Goal: Information Seeking & Learning: Check status

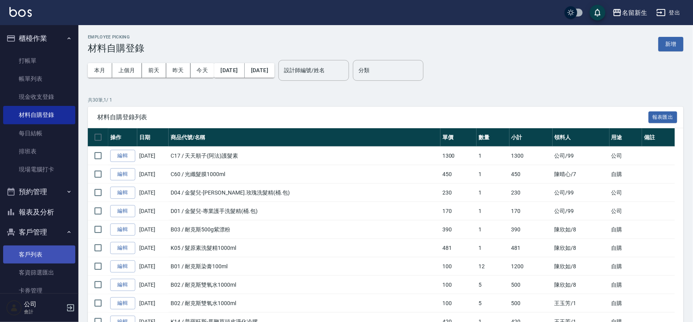
click at [18, 253] on link "客戶列表" at bounding box center [39, 254] width 72 height 18
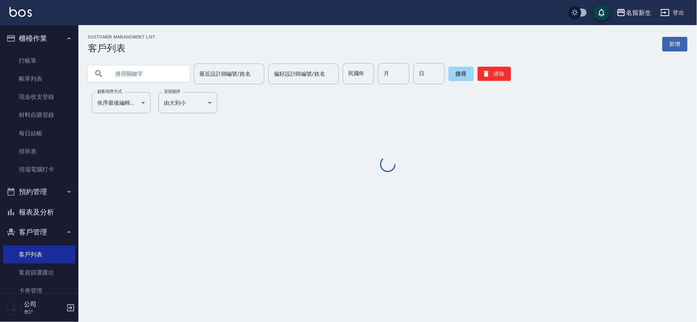
click at [354, 74] on div "民國年 民國年" at bounding box center [358, 73] width 31 height 21
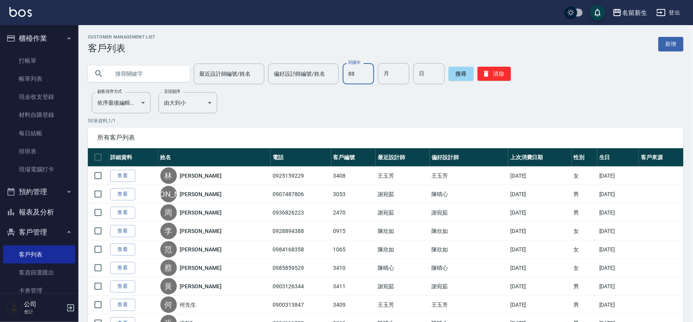
type input "88"
type input "0"
type input "04"
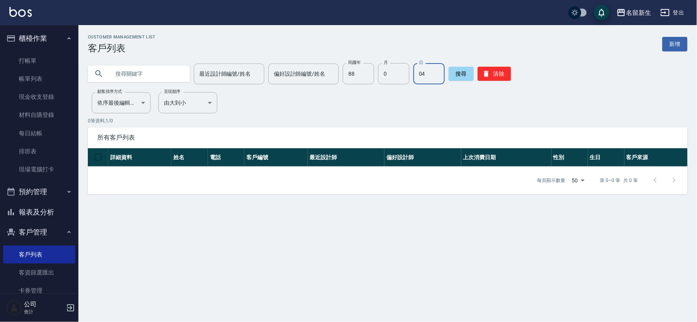
click at [407, 73] on div "民國年 88 民國年 月 0 月 日 04 日" at bounding box center [394, 73] width 102 height 21
click at [396, 72] on input "0" at bounding box center [393, 73] width 31 height 21
type input "04"
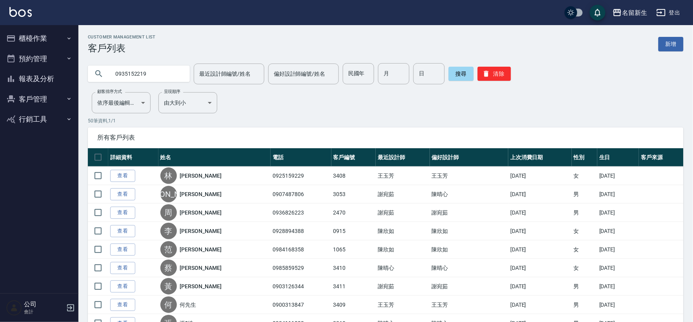
type input "0935152219"
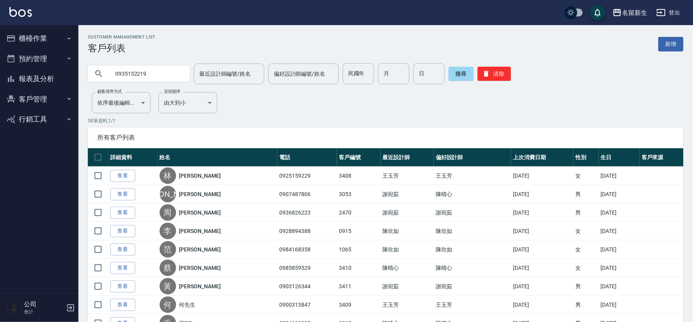
type input "0935152219"
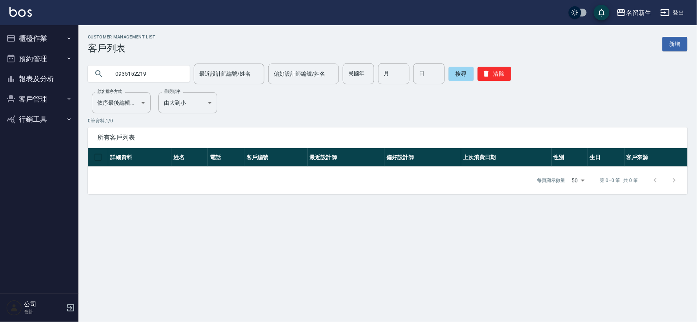
click at [33, 75] on button "報表及分析" at bounding box center [39, 79] width 72 height 20
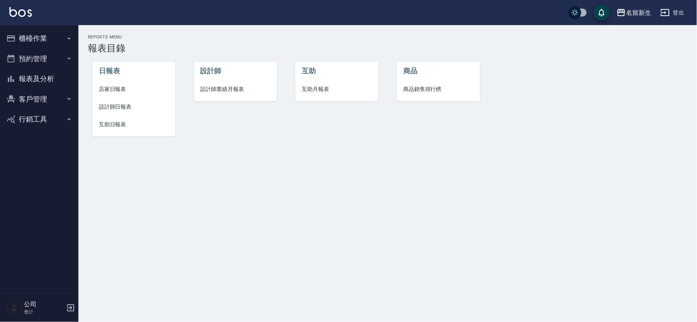
click at [224, 85] on span "設計師業績月報表" at bounding box center [235, 89] width 70 height 8
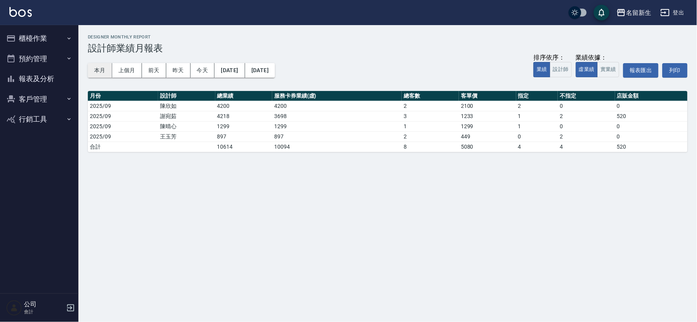
click at [95, 71] on button "本月" at bounding box center [100, 70] width 24 height 15
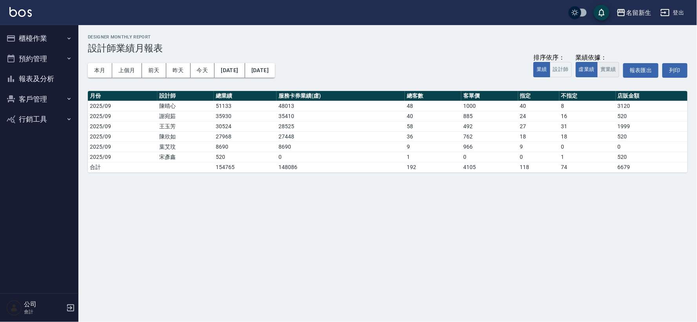
click at [605, 74] on button "實業績" at bounding box center [608, 69] width 22 height 15
click at [125, 72] on button "上個月" at bounding box center [127, 70] width 30 height 15
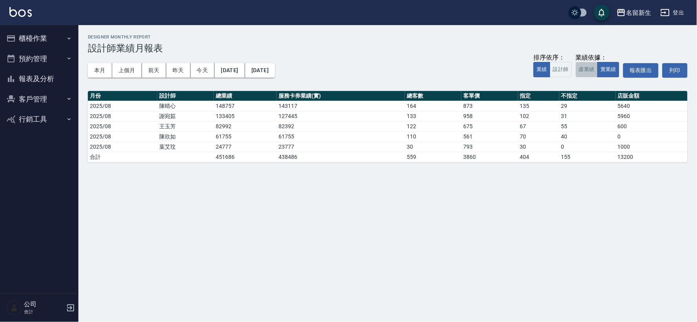
click at [587, 74] on button "虛業績" at bounding box center [587, 69] width 22 height 15
click at [618, 74] on button "實業績" at bounding box center [608, 69] width 22 height 15
click at [29, 92] on button "客戶管理" at bounding box center [39, 99] width 72 height 20
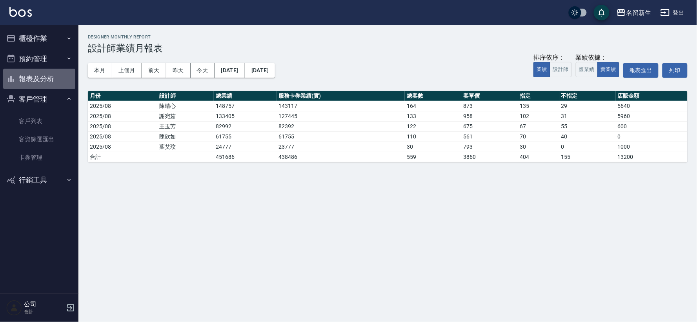
click at [41, 76] on button "報表及分析" at bounding box center [39, 79] width 72 height 20
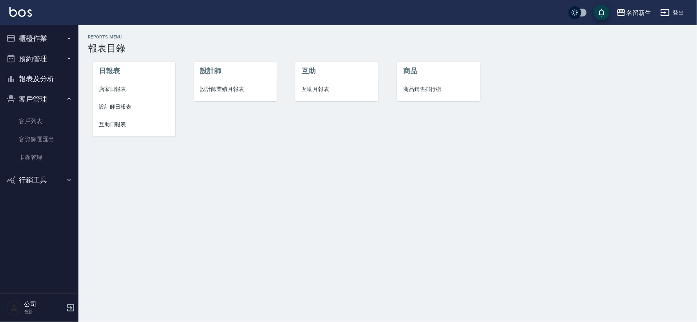
click at [118, 111] on li "設計師日報表" at bounding box center [134, 107] width 83 height 18
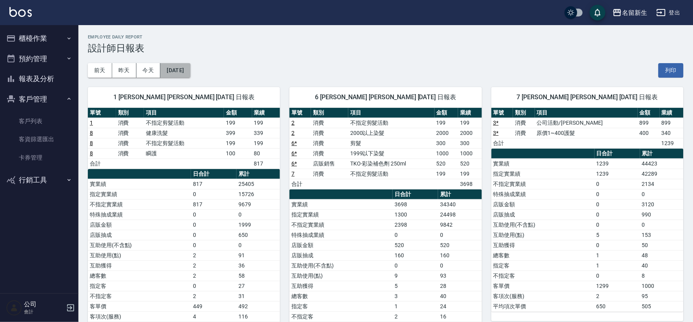
click at [185, 69] on button "[DATE]" at bounding box center [175, 70] width 30 height 15
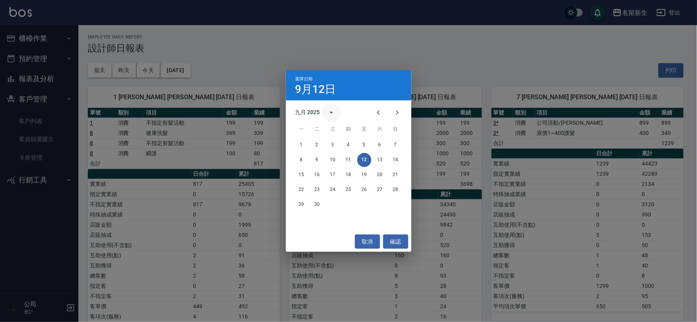
click at [330, 114] on icon "calendar view is open, switch to year view" at bounding box center [331, 112] width 9 height 9
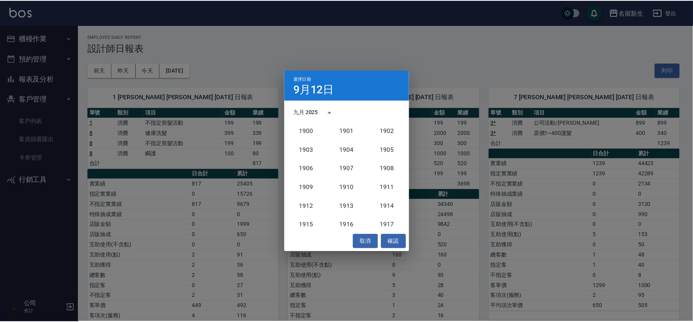
scroll to position [726, 0]
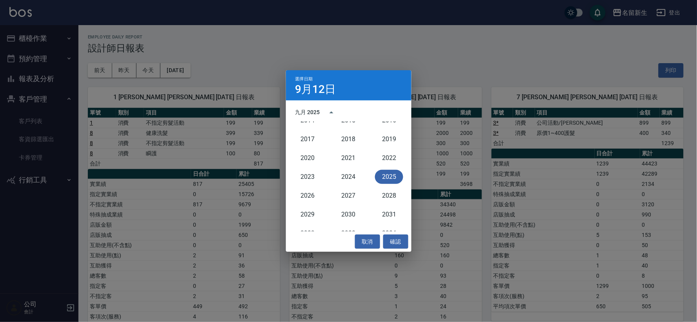
click at [359, 96] on div "選擇日期 9月12日" at bounding box center [348, 85] width 125 height 30
drag, startPoint x: 365, startPoint y: 242, endPoint x: 367, endPoint y: 237, distance: 5.1
click at [364, 242] on button "取消" at bounding box center [367, 241] width 25 height 15
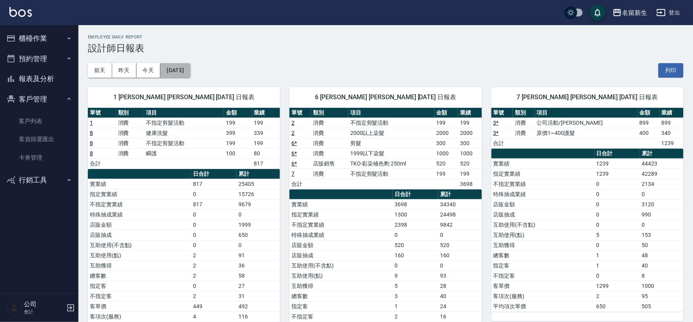
click at [190, 75] on button "[DATE]" at bounding box center [175, 70] width 30 height 15
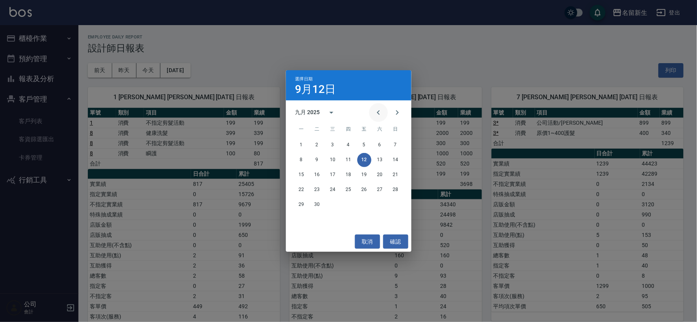
click at [379, 112] on icon "Previous month" at bounding box center [378, 112] width 9 height 9
click at [398, 206] on button "31" at bounding box center [396, 205] width 14 height 14
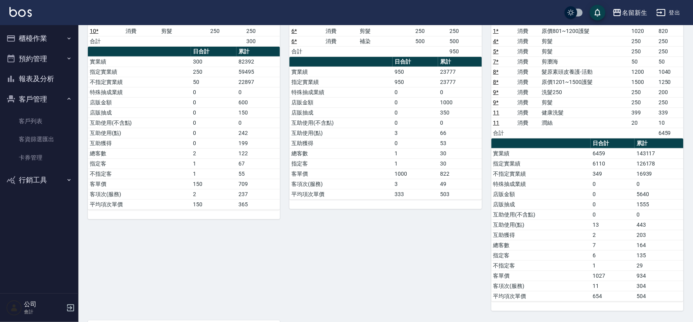
scroll to position [87, 0]
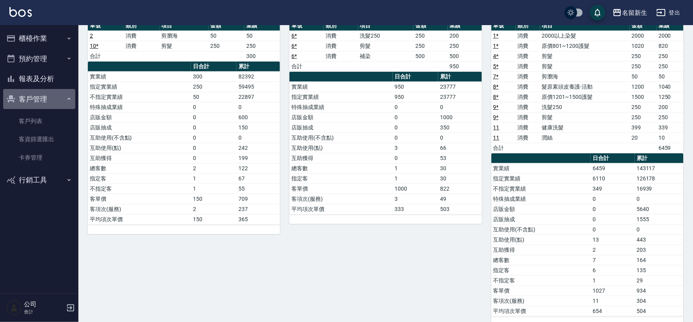
click at [37, 100] on button "客戶管理" at bounding box center [39, 99] width 72 height 20
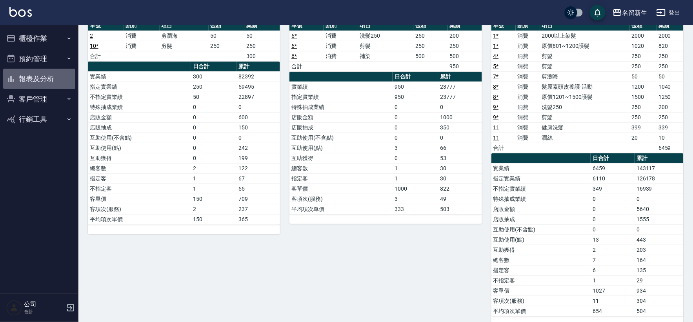
click at [37, 81] on button "報表及分析" at bounding box center [39, 79] width 72 height 20
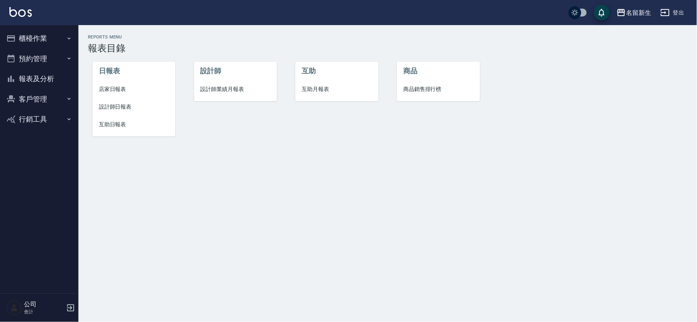
click at [111, 108] on span "設計師日報表" at bounding box center [134, 107] width 70 height 8
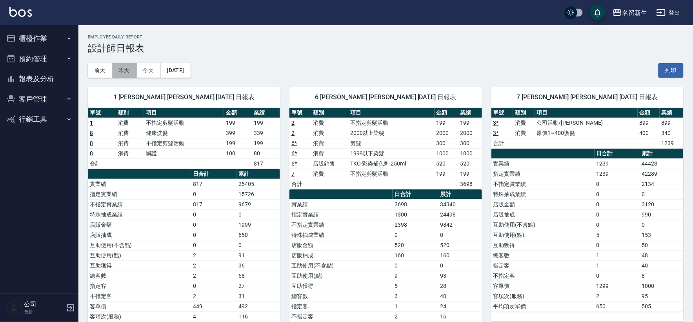
click at [129, 72] on button "昨天" at bounding box center [124, 70] width 24 height 15
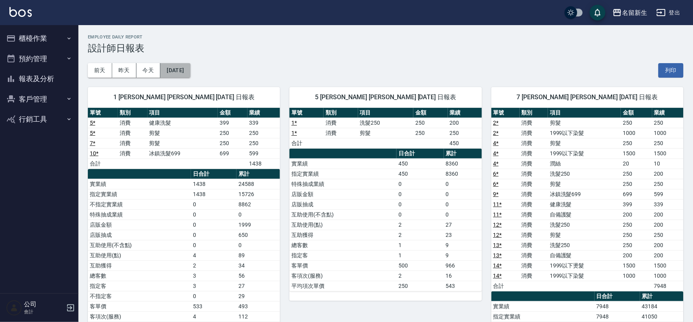
click at [190, 69] on button "[DATE]" at bounding box center [175, 70] width 30 height 15
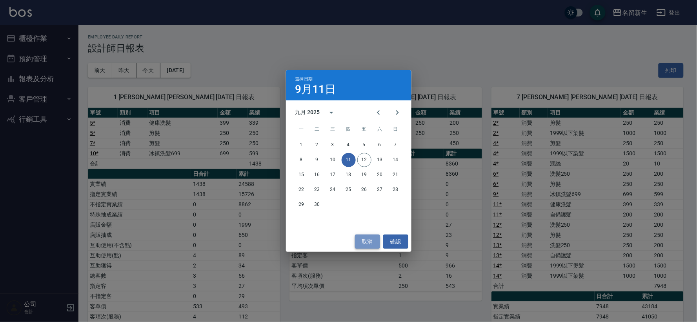
click at [368, 243] on button "取消" at bounding box center [367, 241] width 25 height 15
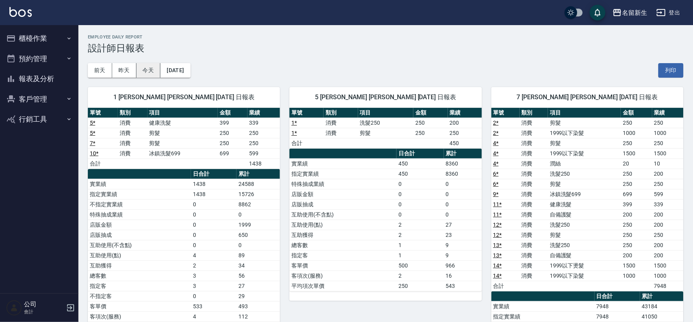
click at [159, 69] on button "今天" at bounding box center [148, 70] width 24 height 15
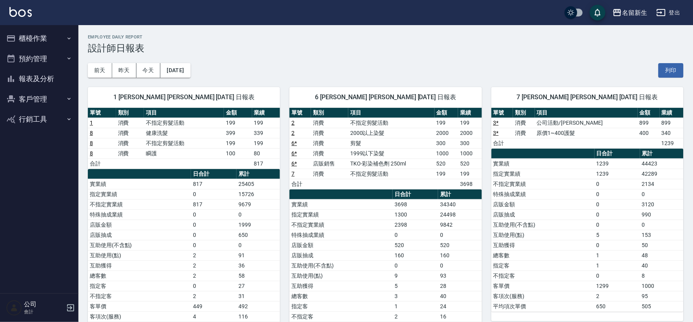
click at [44, 77] on button "報表及分析" at bounding box center [39, 79] width 72 height 20
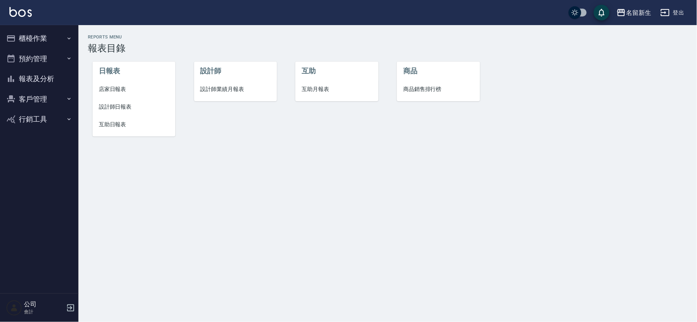
click at [217, 90] on span "設計師業績月報表" at bounding box center [235, 89] width 70 height 8
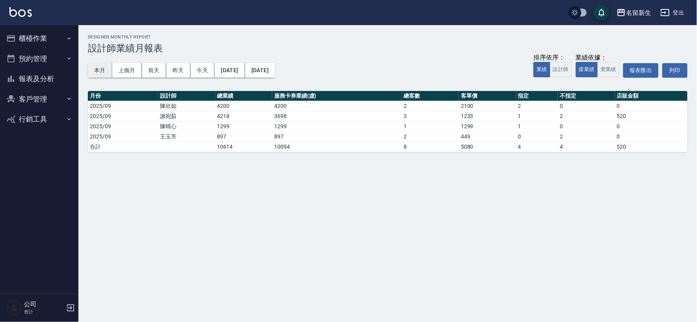
click at [100, 69] on button "本月" at bounding box center [100, 70] width 24 height 15
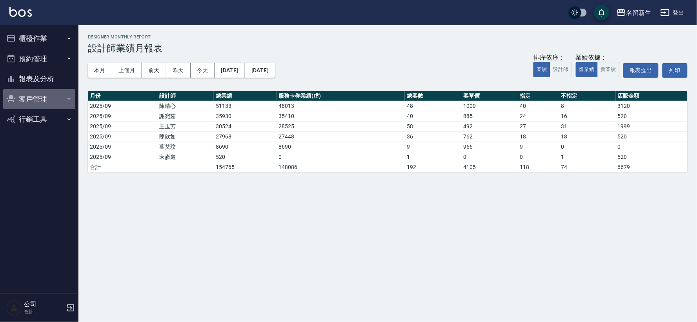
click at [39, 93] on button "客戶管理" at bounding box center [39, 99] width 72 height 20
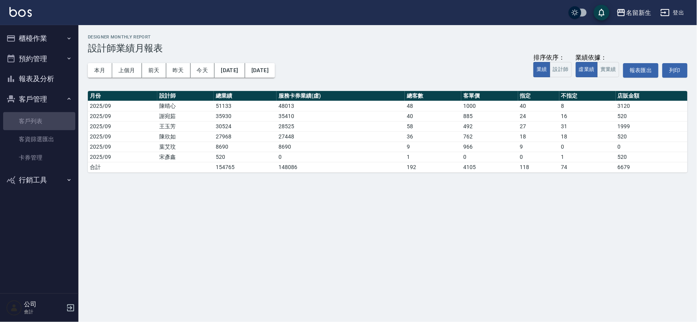
drag, startPoint x: 42, startPoint y: 119, endPoint x: 479, endPoint y: 3, distance: 452.4
click at [41, 120] on link "客戶列表" at bounding box center [39, 121] width 72 height 18
